Goal: Task Accomplishment & Management: Manage account settings

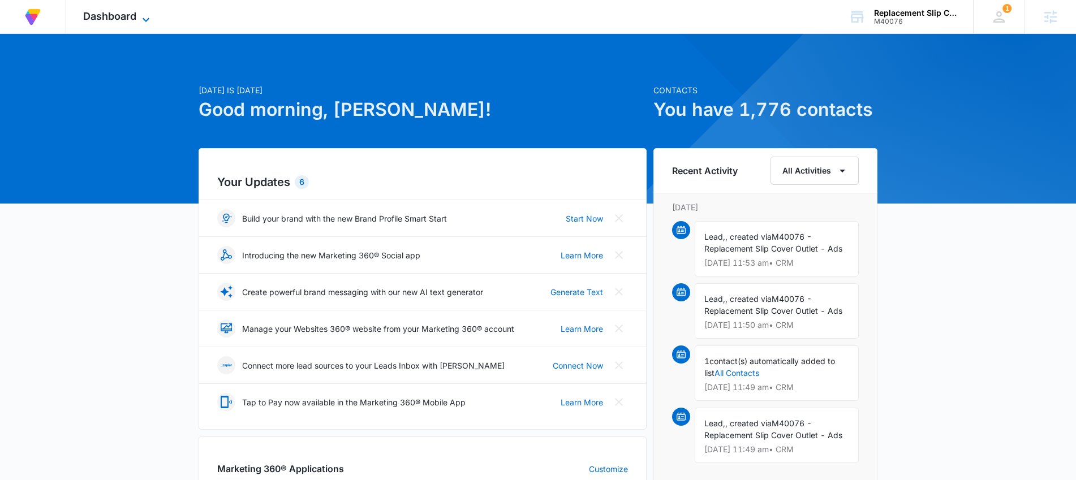
click at [115, 18] on span "Dashboard" at bounding box center [109, 16] width 53 height 12
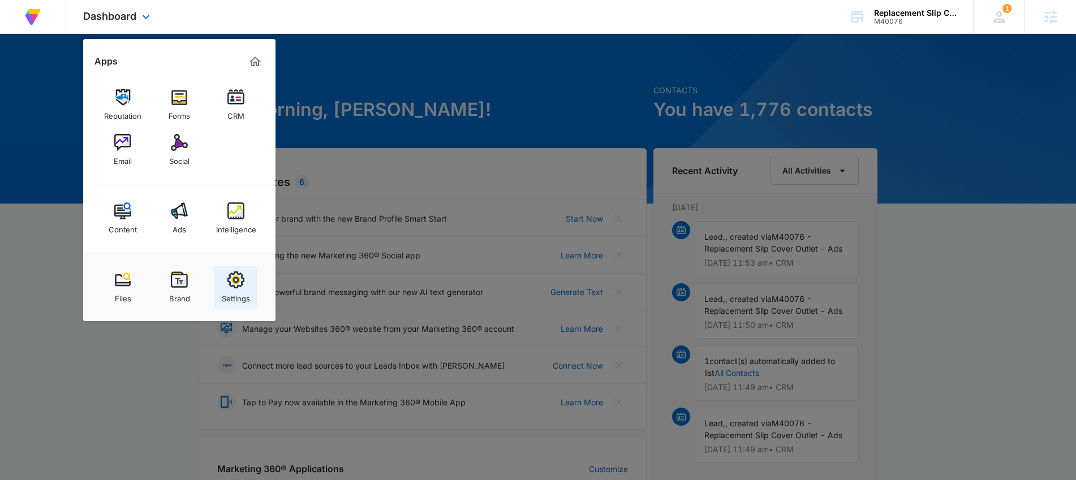
click at [236, 281] on img at bounding box center [235, 280] width 17 height 17
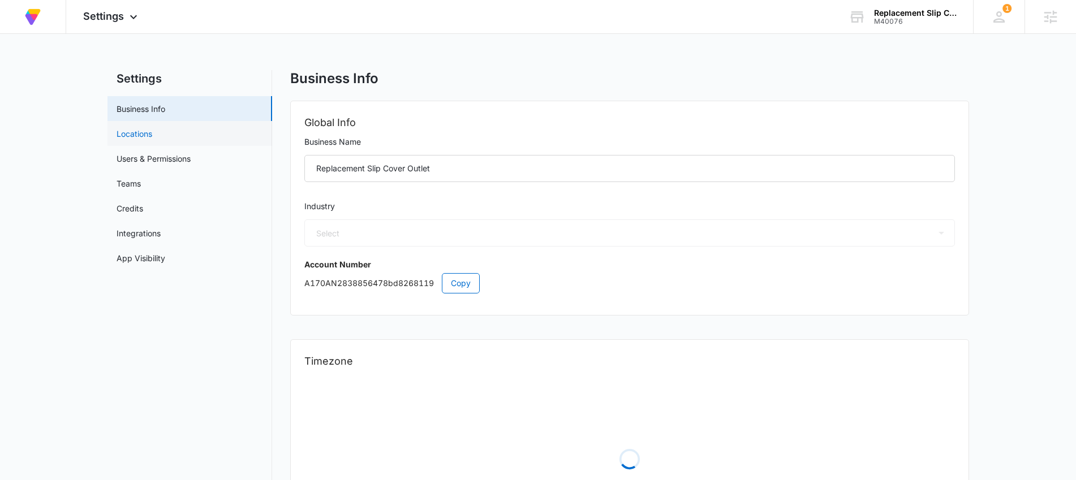
select select "45"
select select "US"
select select "America/[GEOGRAPHIC_DATA]"
click at [113, 19] on span "Settings" at bounding box center [103, 16] width 41 height 12
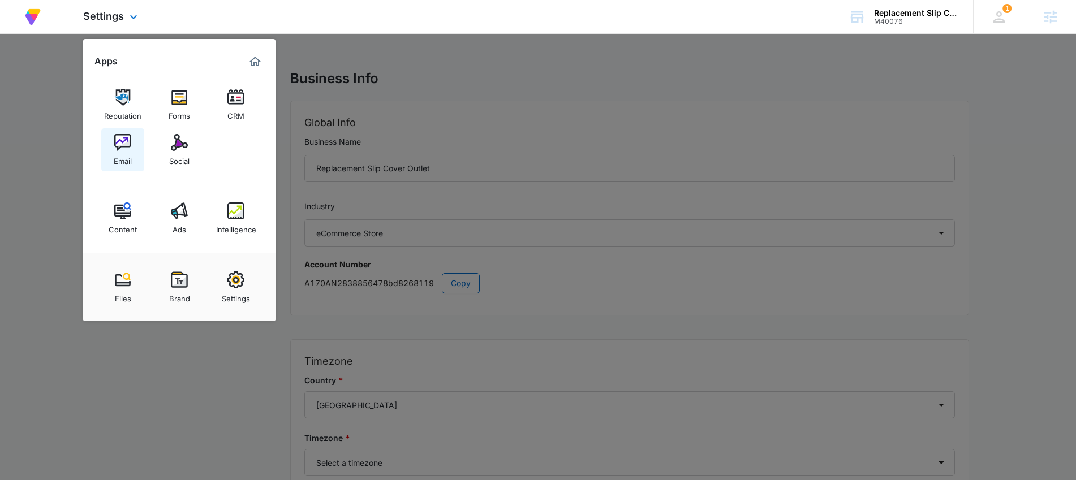
click at [128, 149] on img at bounding box center [122, 142] width 17 height 17
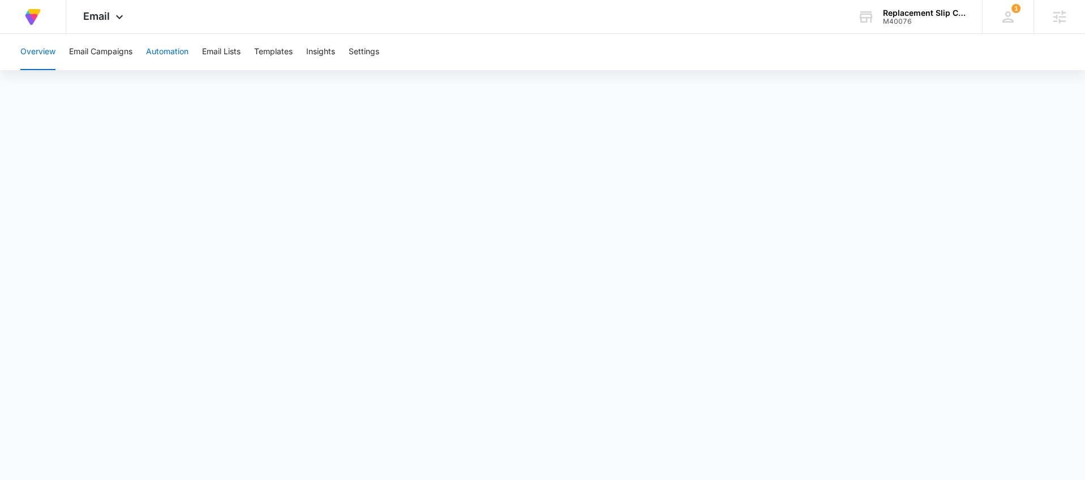
click at [162, 60] on button "Automation" at bounding box center [167, 52] width 42 height 36
click at [379, 54] on button "Settings" at bounding box center [364, 52] width 31 height 36
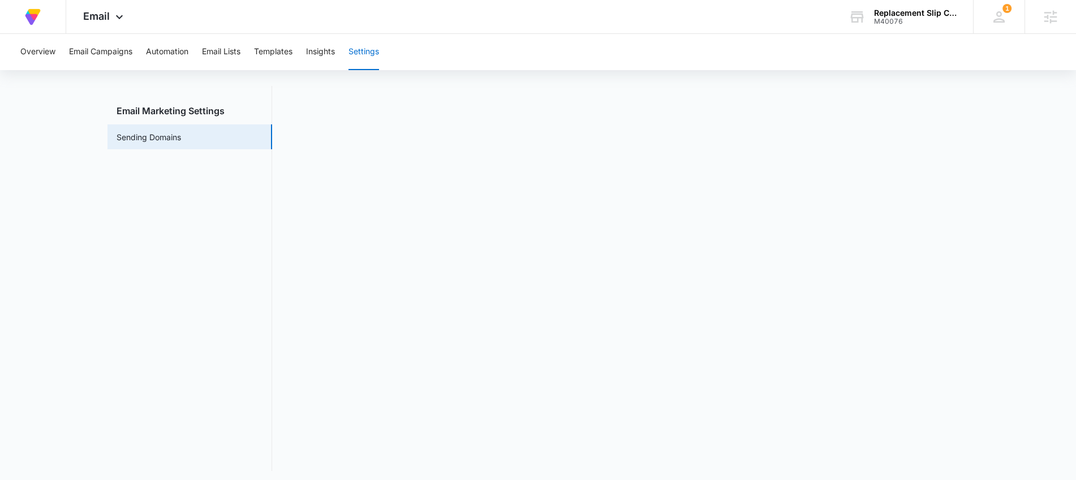
scroll to position [25, 0]
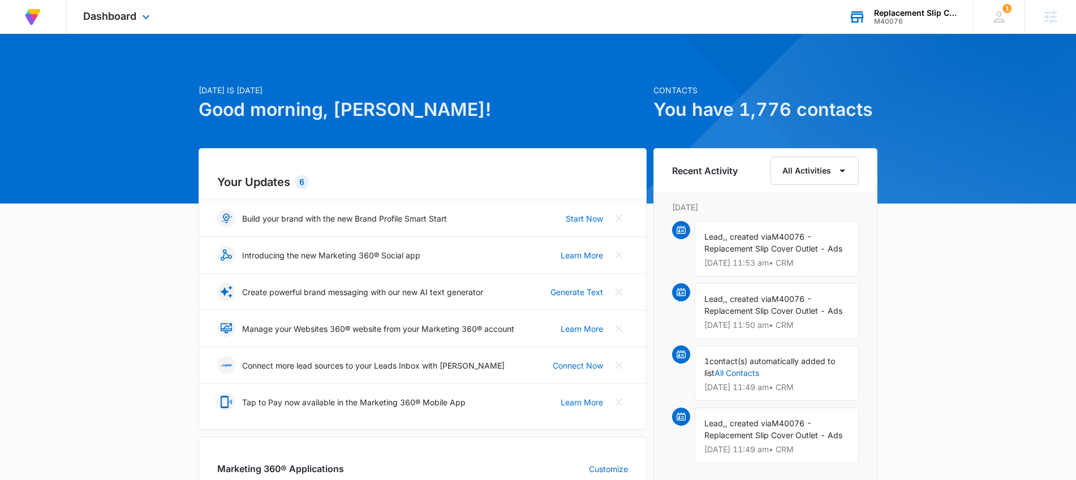
click at [902, 10] on div "Replacement Slip Cover Outlet" at bounding box center [915, 12] width 83 height 9
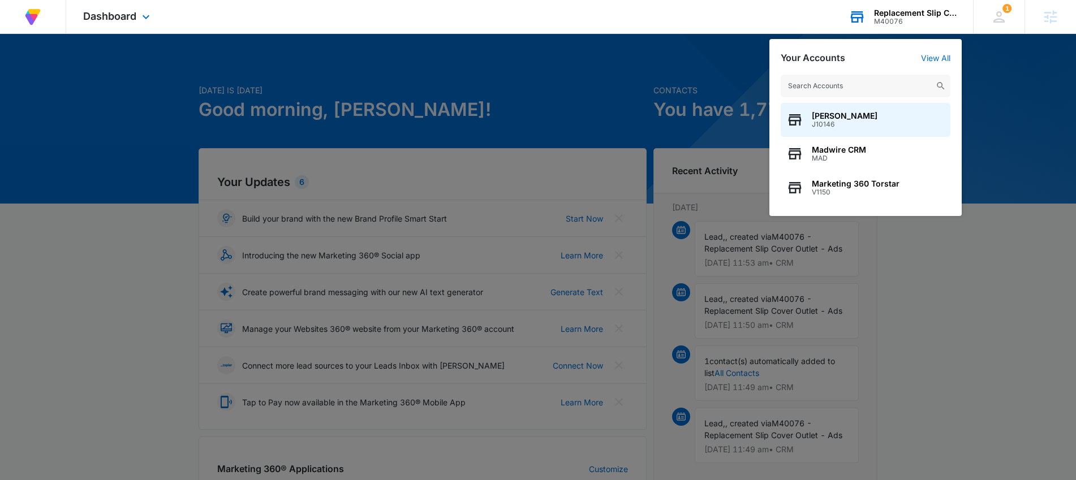
click at [875, 89] on input "text" at bounding box center [866, 86] width 170 height 23
type input "M337498"
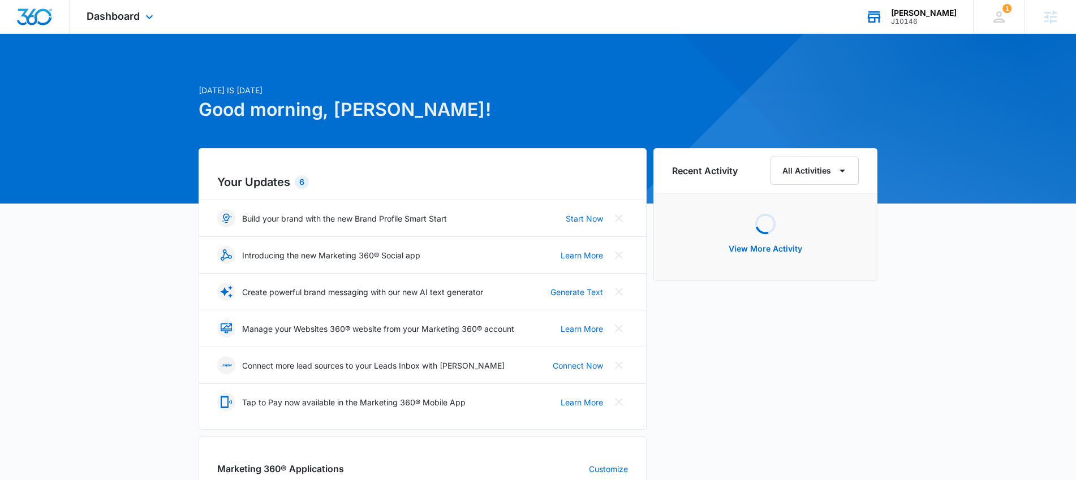
click at [923, 25] on div "Courtney Coy J10146 Your Accounts View All" at bounding box center [911, 16] width 124 height 33
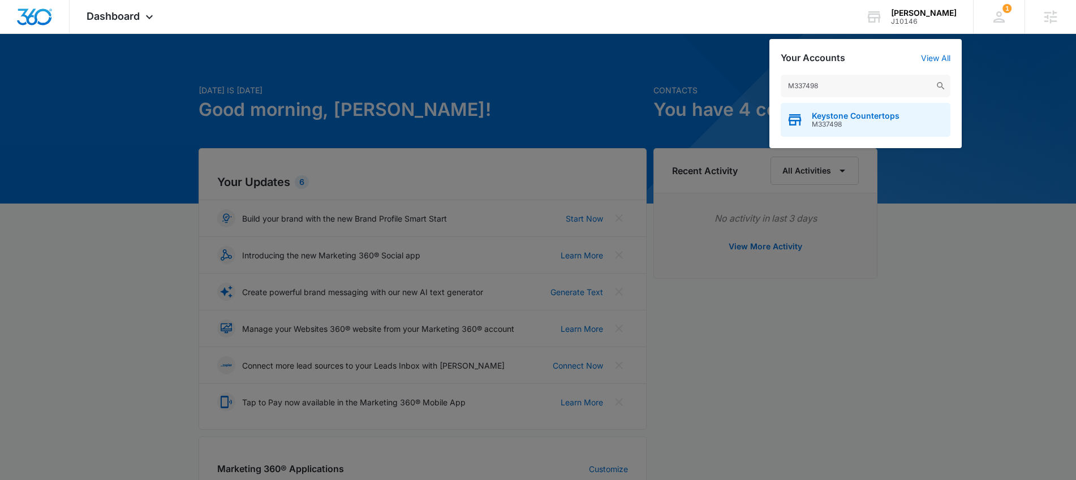
type input "M337498"
click at [828, 125] on span "M337498" at bounding box center [856, 125] width 88 height 8
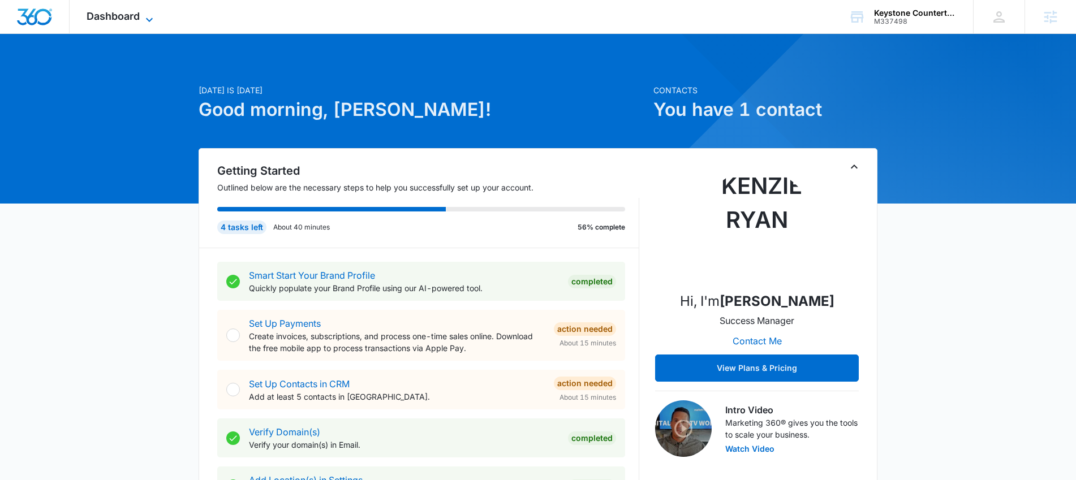
click at [131, 19] on span "Dashboard" at bounding box center [113, 16] width 53 height 12
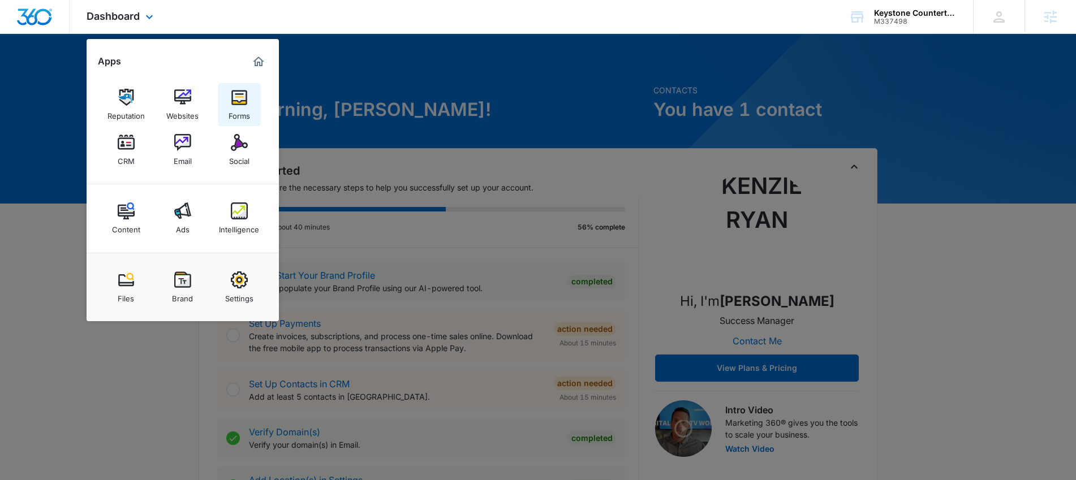
click at [255, 89] on link "Forms" at bounding box center [239, 104] width 43 height 43
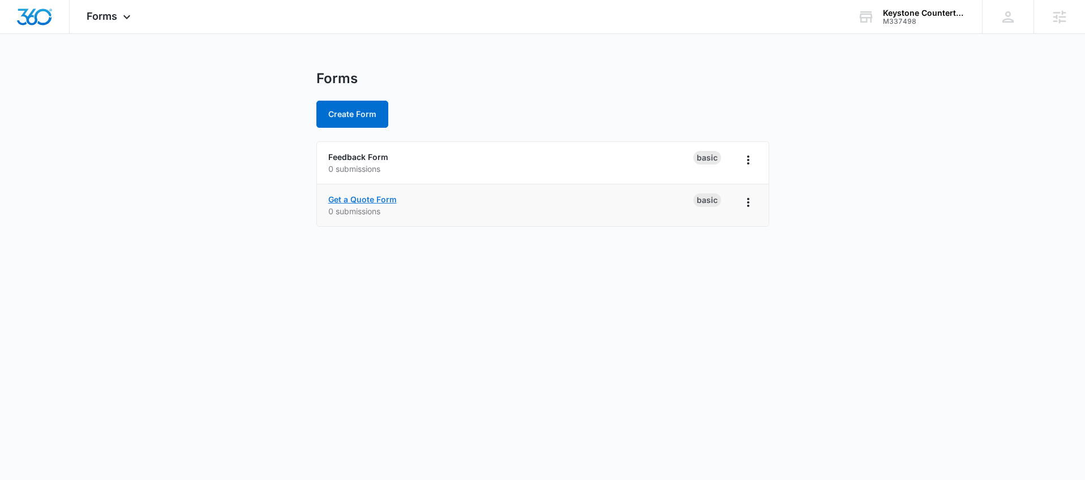
click at [380, 201] on link "Get a Quote Form" at bounding box center [362, 200] width 68 height 10
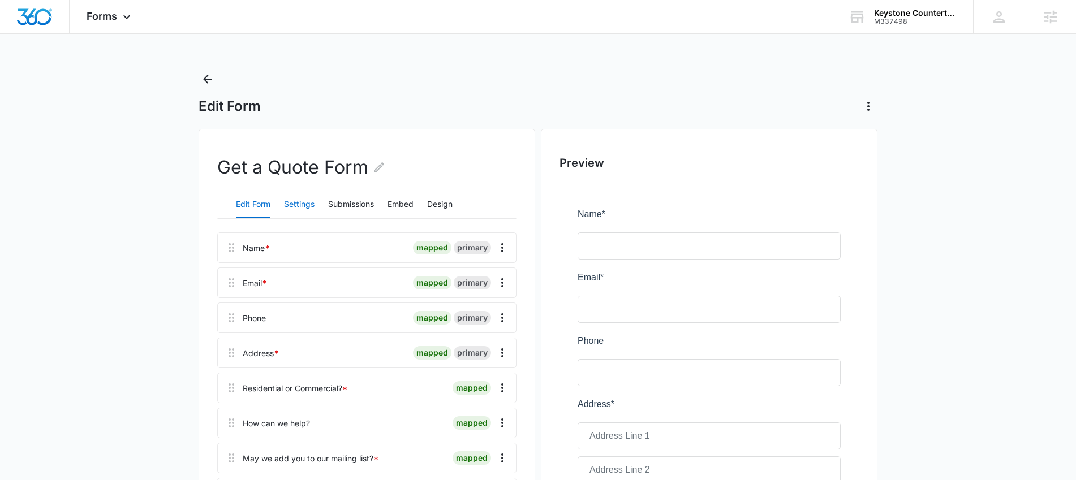
click at [299, 204] on button "Settings" at bounding box center [299, 204] width 31 height 27
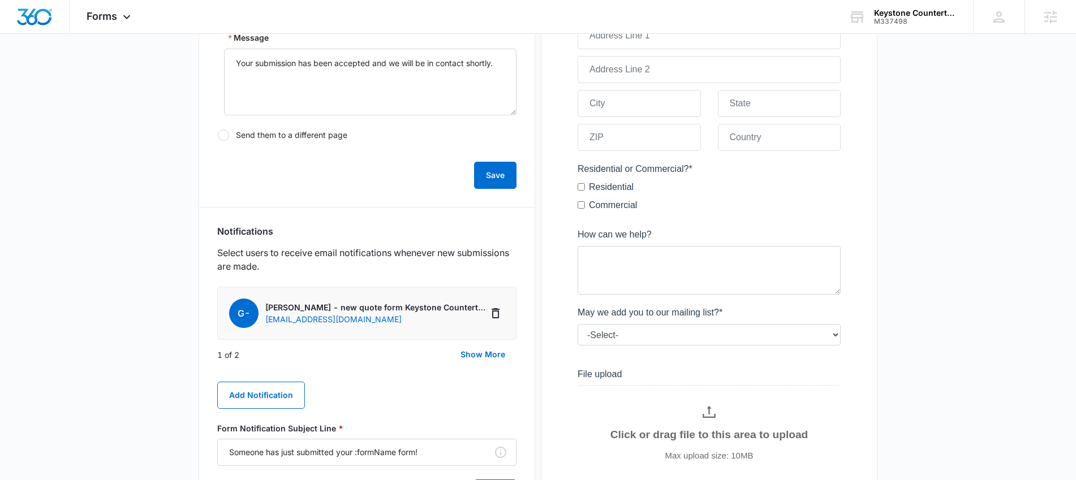
scroll to position [452, 0]
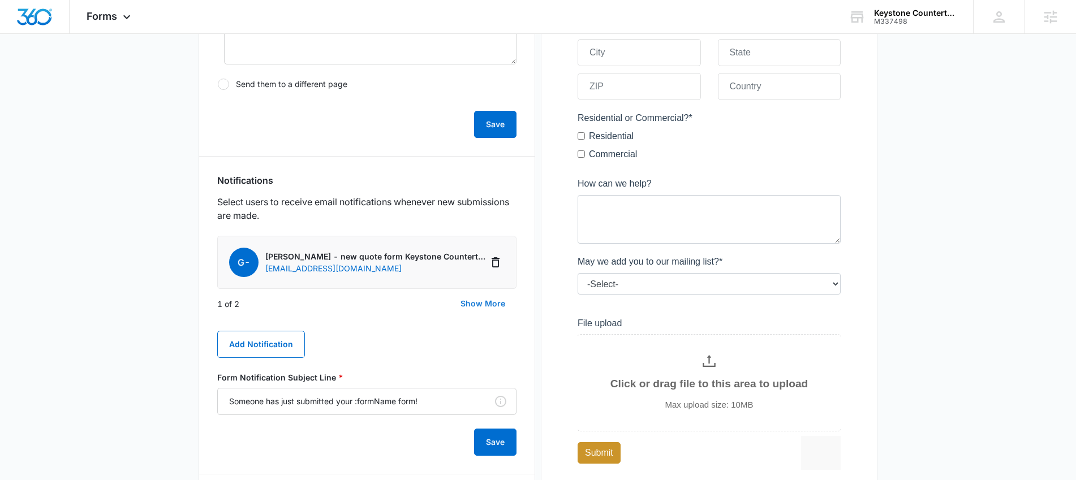
click at [482, 305] on button "Show More" at bounding box center [482, 303] width 67 height 27
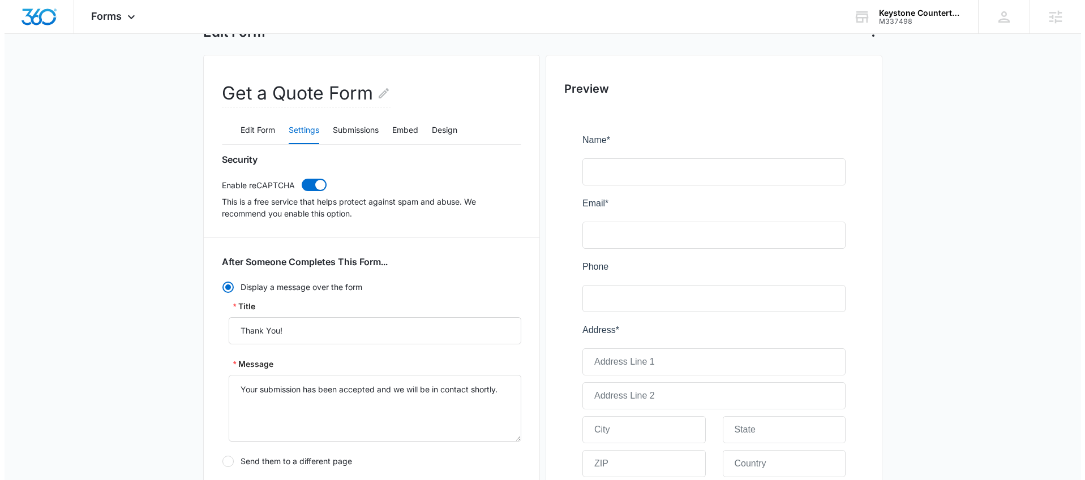
scroll to position [0, 0]
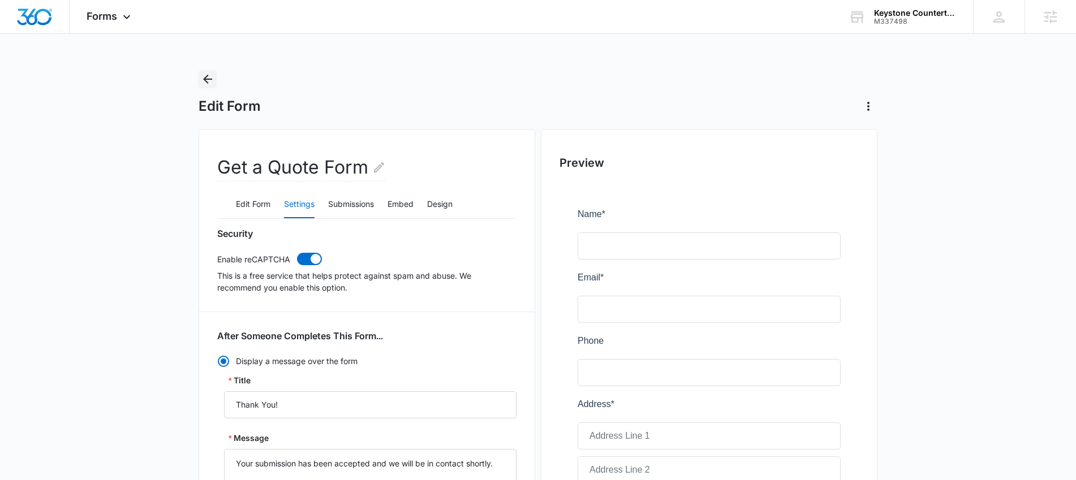
click at [209, 83] on icon "Back" at bounding box center [208, 79] width 14 height 14
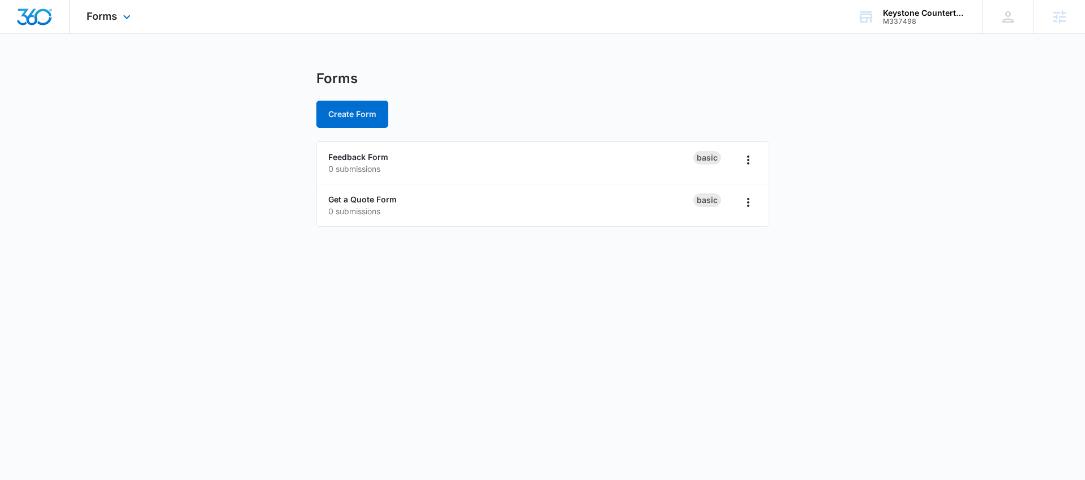
click at [133, 29] on div "Forms Apps Reputation Websites Forms CRM Email Social Content Ads Intelligence …" at bounding box center [110, 16] width 81 height 33
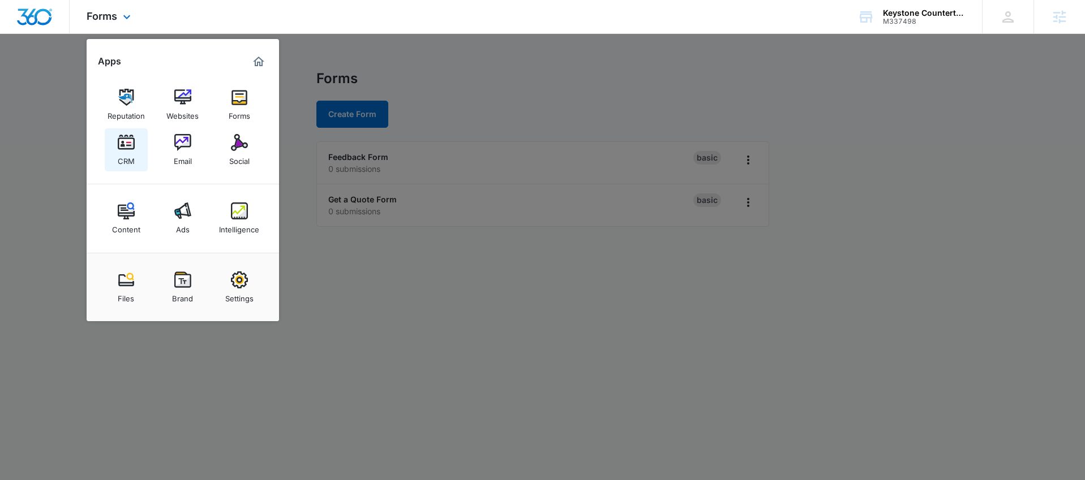
click at [136, 147] on link "CRM" at bounding box center [126, 149] width 43 height 43
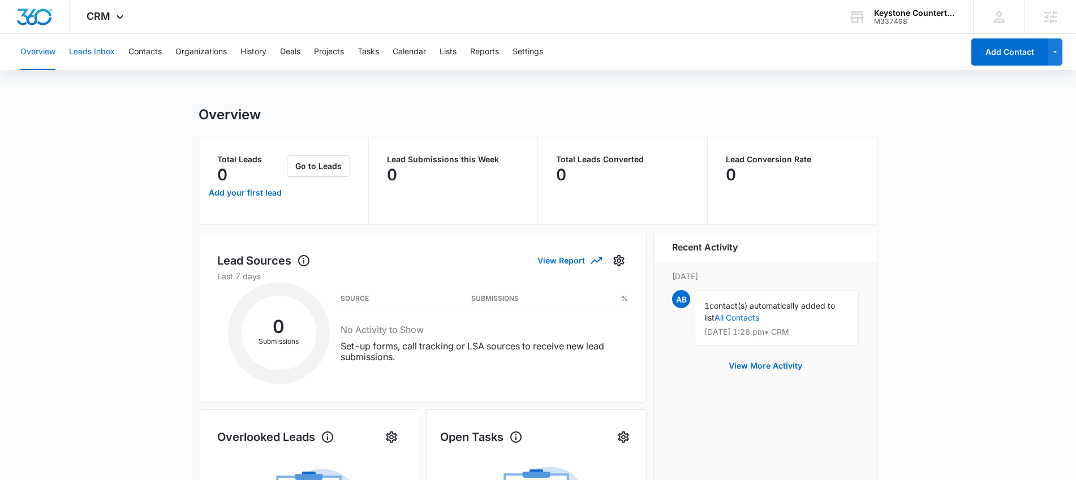
click at [97, 51] on button "Leads Inbox" at bounding box center [92, 52] width 46 height 36
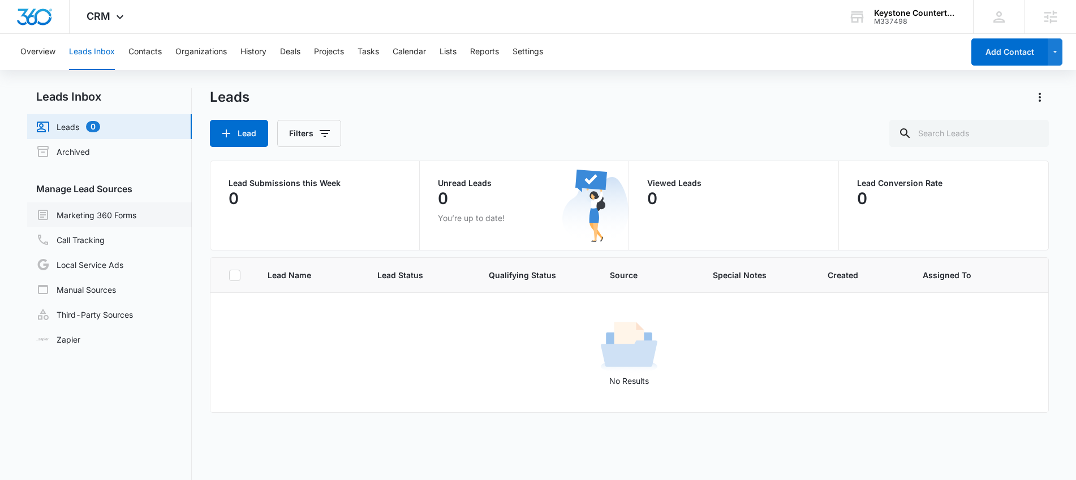
click at [108, 220] on link "Marketing 360 Forms" at bounding box center [86, 215] width 100 height 14
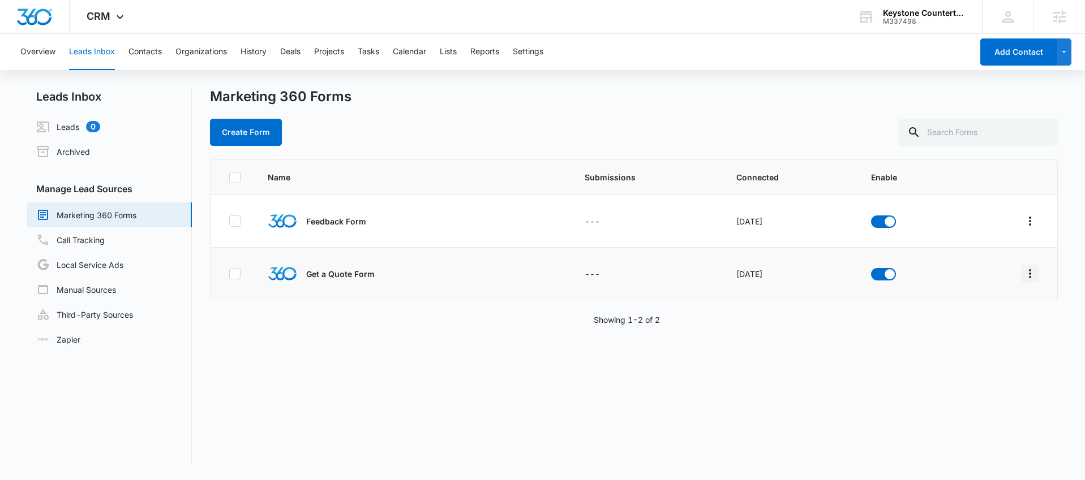
click at [1023, 277] on icon "Overflow Menu" at bounding box center [1030, 274] width 14 height 14
click at [967, 336] on div "Field Mapping" at bounding box center [971, 340] width 64 height 8
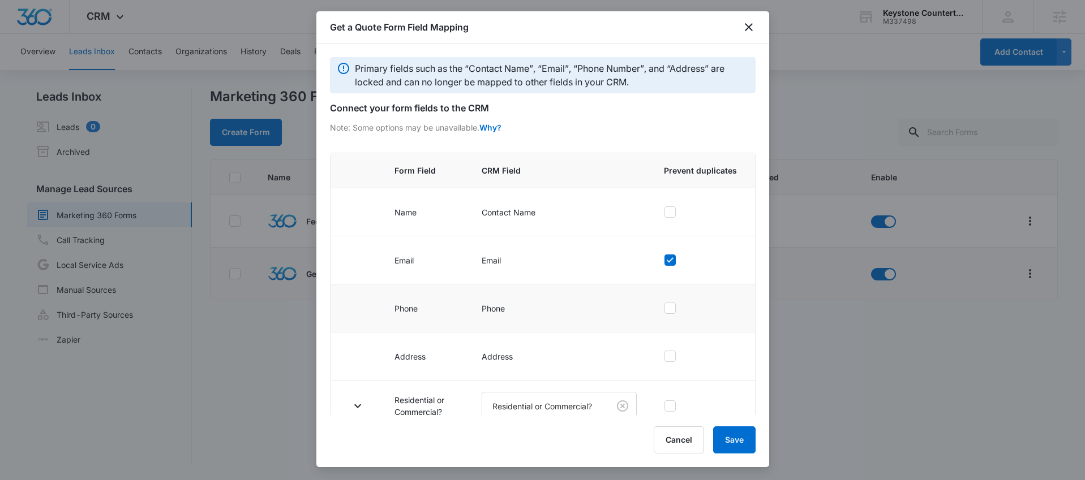
scroll to position [179, 0]
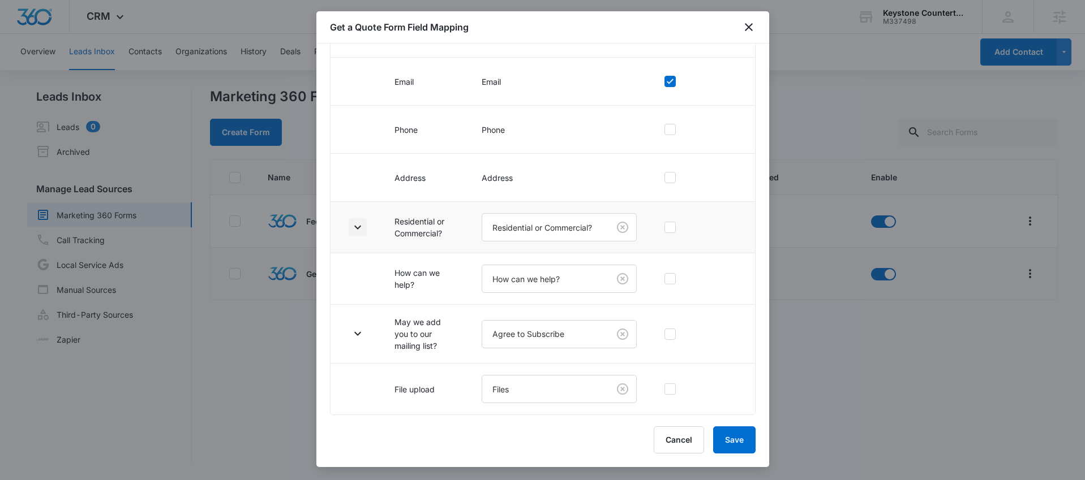
click at [362, 229] on icon "button" at bounding box center [358, 228] width 14 height 14
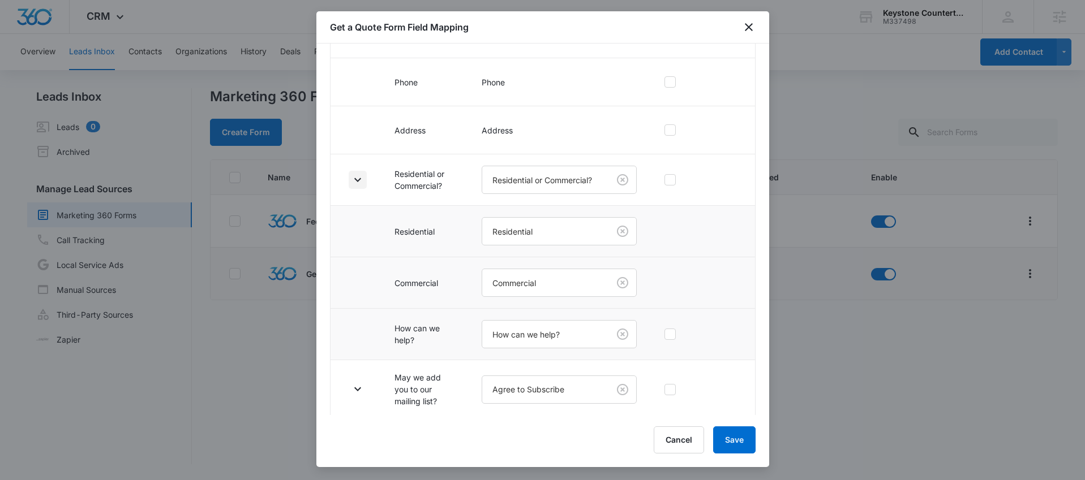
scroll to position [282, 0]
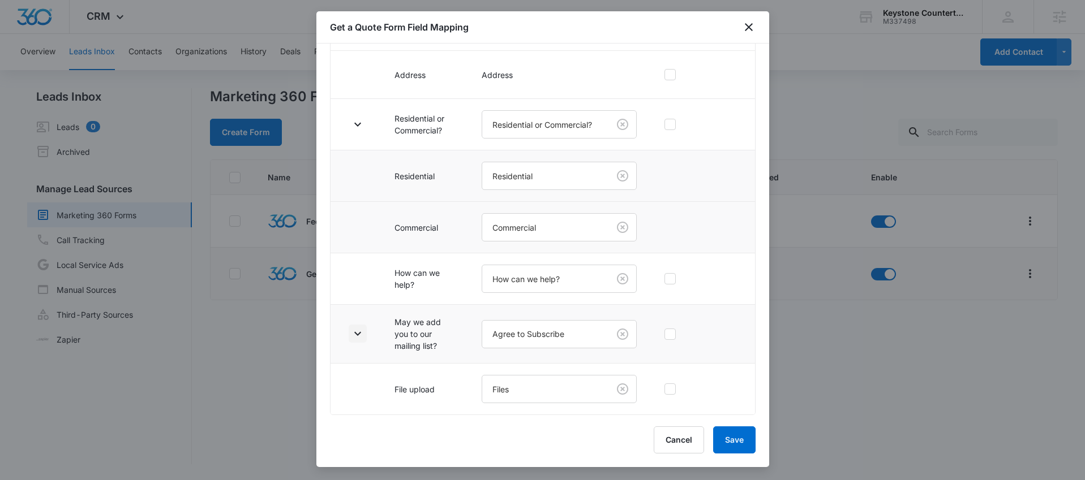
click at [366, 336] on button "button" at bounding box center [358, 334] width 18 height 18
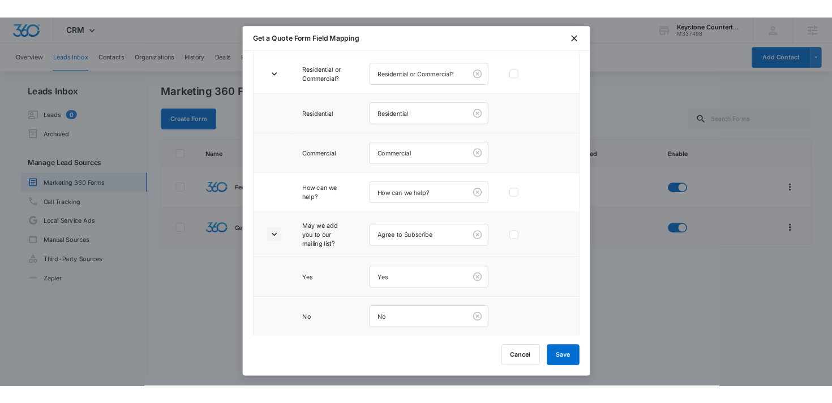
scroll to position [385, 0]
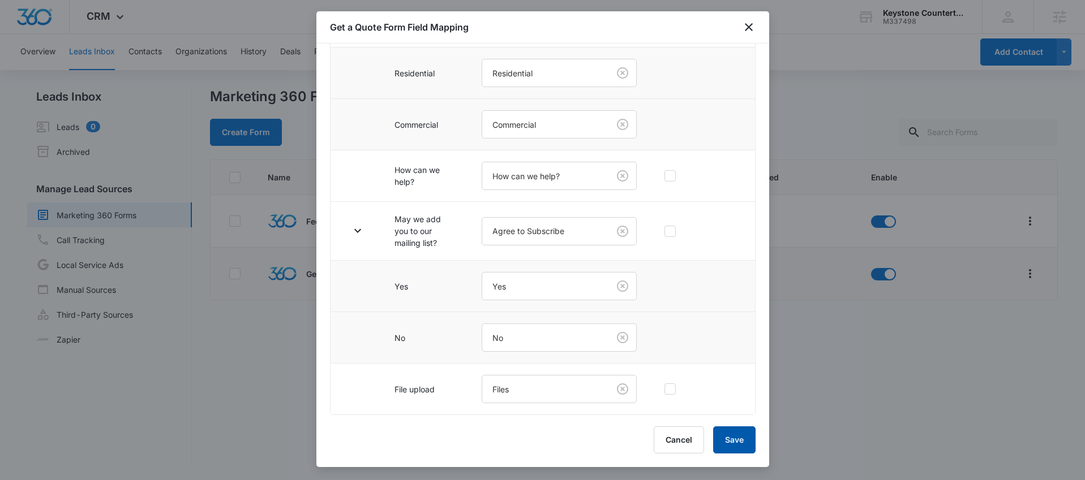
click at [732, 438] on button "Save" at bounding box center [734, 440] width 42 height 27
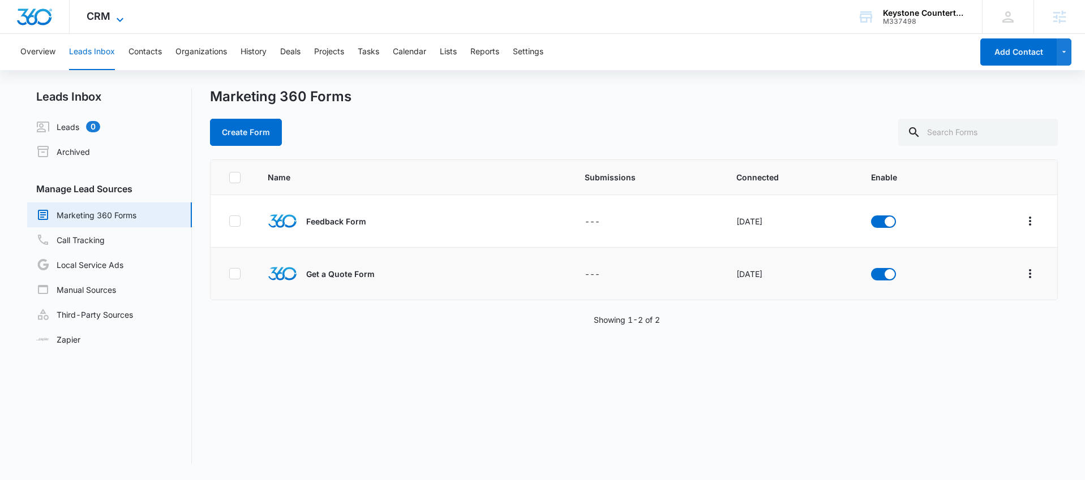
click at [105, 16] on span "CRM" at bounding box center [99, 16] width 24 height 12
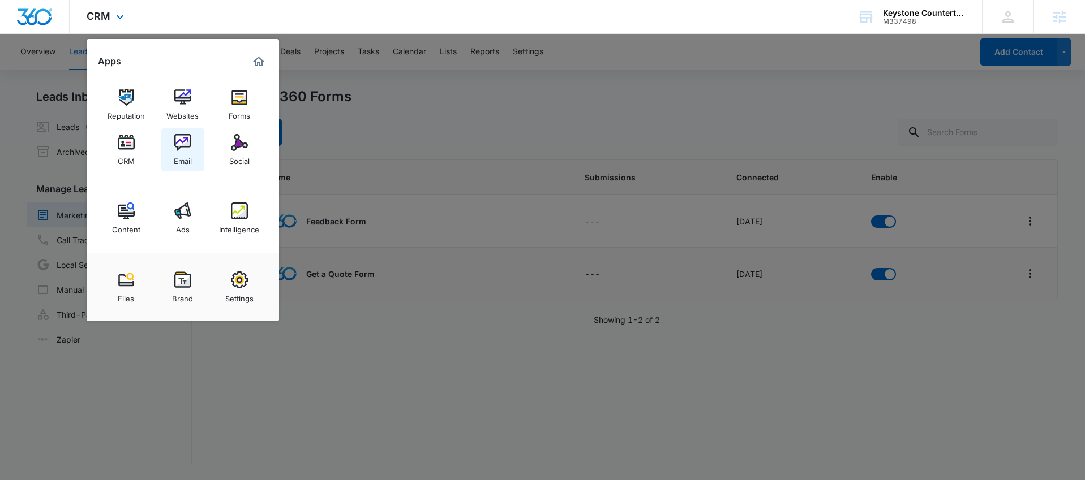
click at [183, 143] on img at bounding box center [182, 142] width 17 height 17
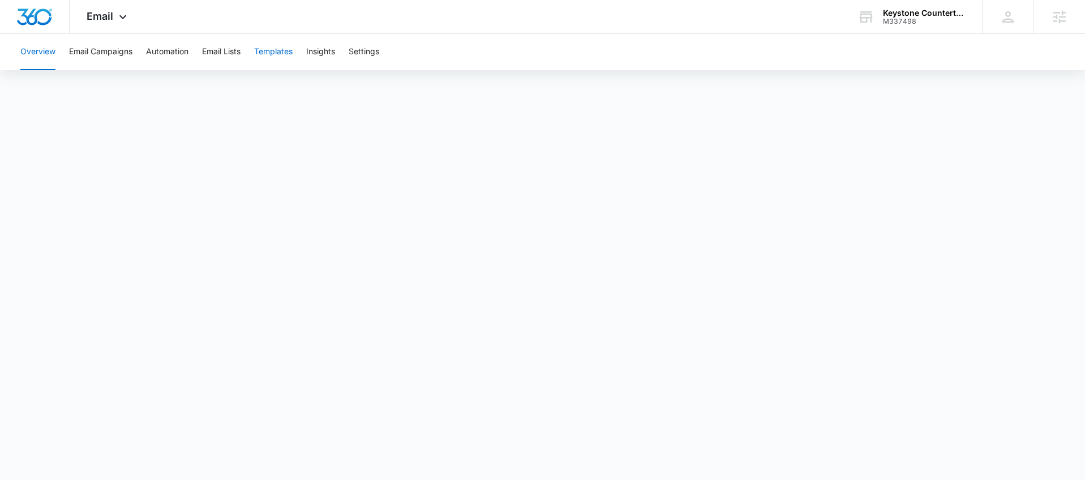
click at [271, 49] on button "Templates" at bounding box center [273, 52] width 38 height 36
click at [178, 50] on button "Automation" at bounding box center [167, 52] width 42 height 36
